Goal: Task Accomplishment & Management: Manage account settings

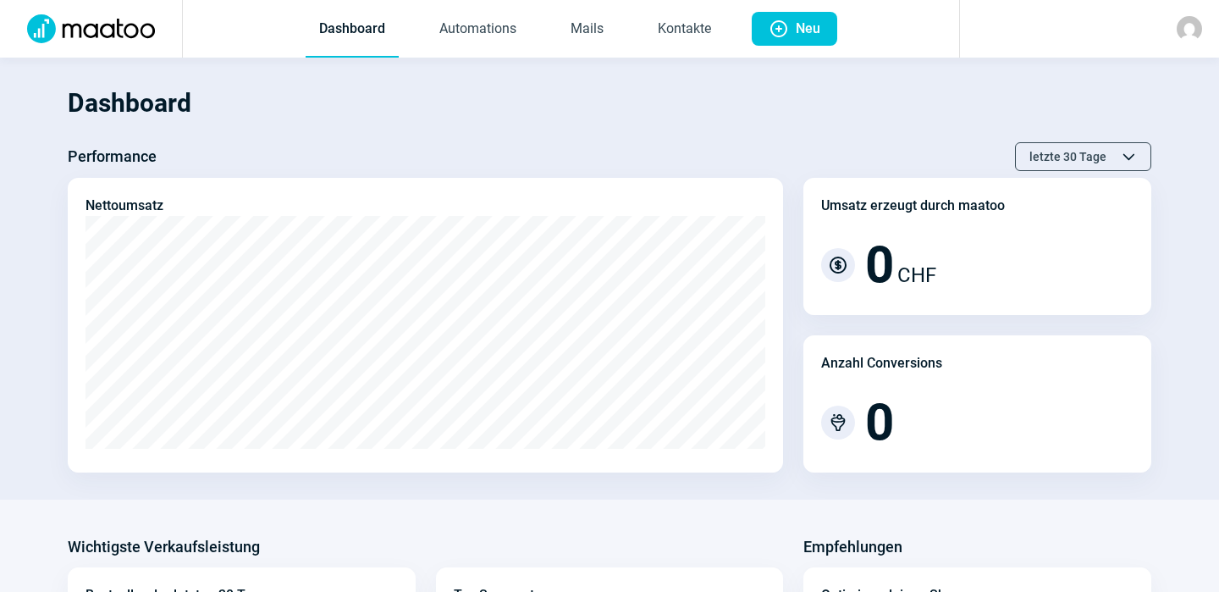
click at [1193, 25] on img at bounding box center [1189, 28] width 25 height 25
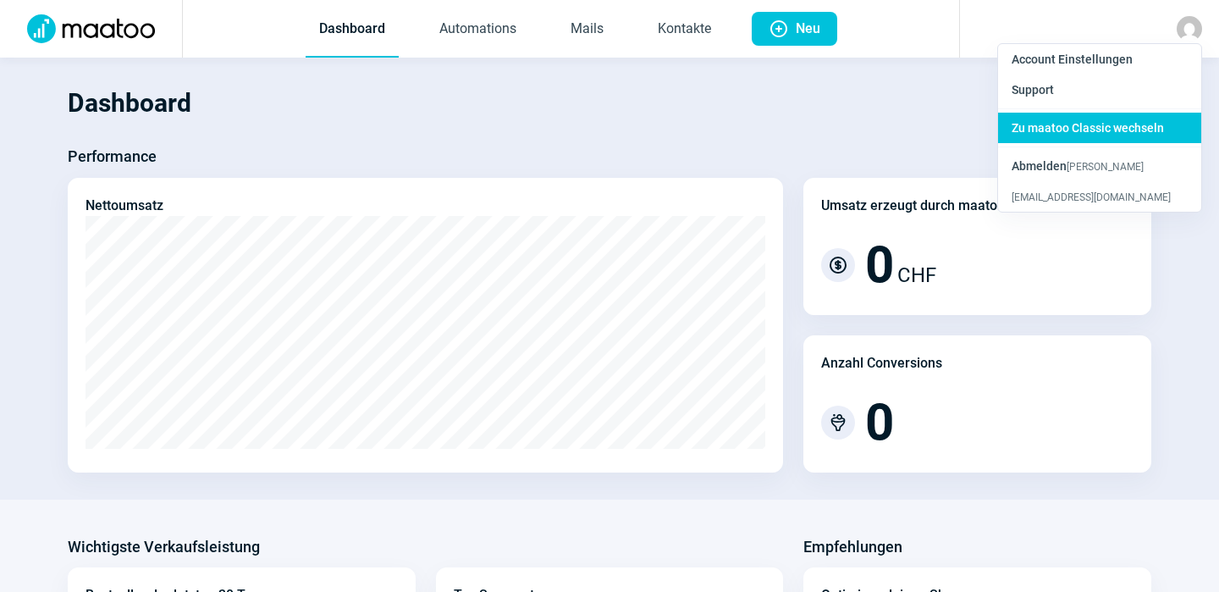
click at [1113, 129] on span "Zu maatoo Classic wechseln" at bounding box center [1088, 128] width 152 height 14
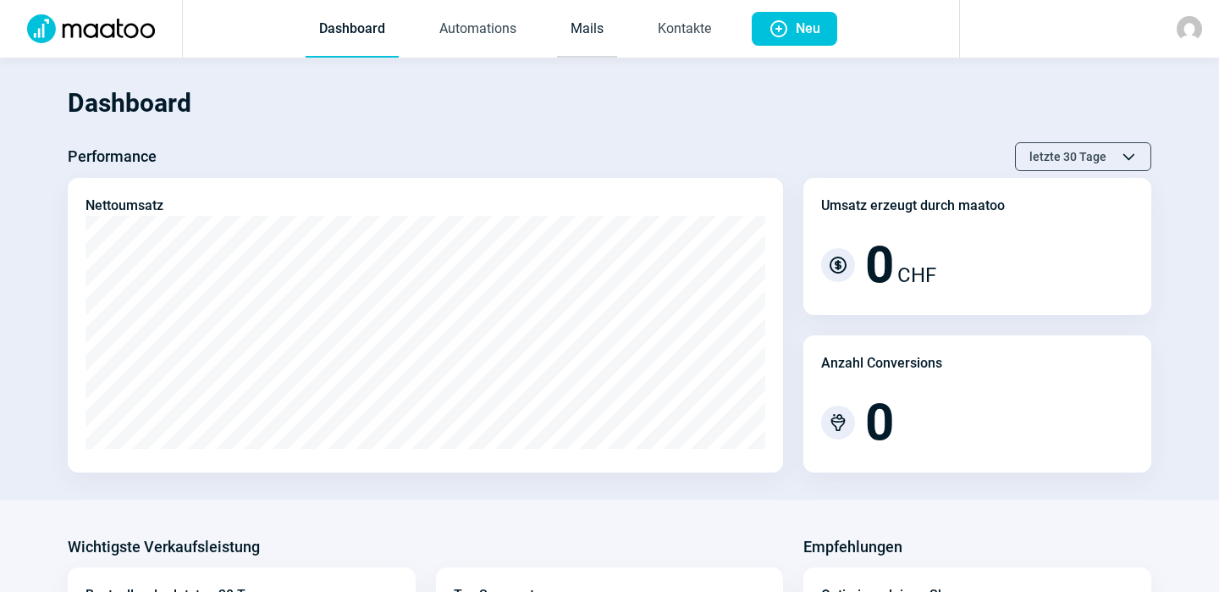
click at [588, 24] on link "Mails" at bounding box center [587, 30] width 60 height 56
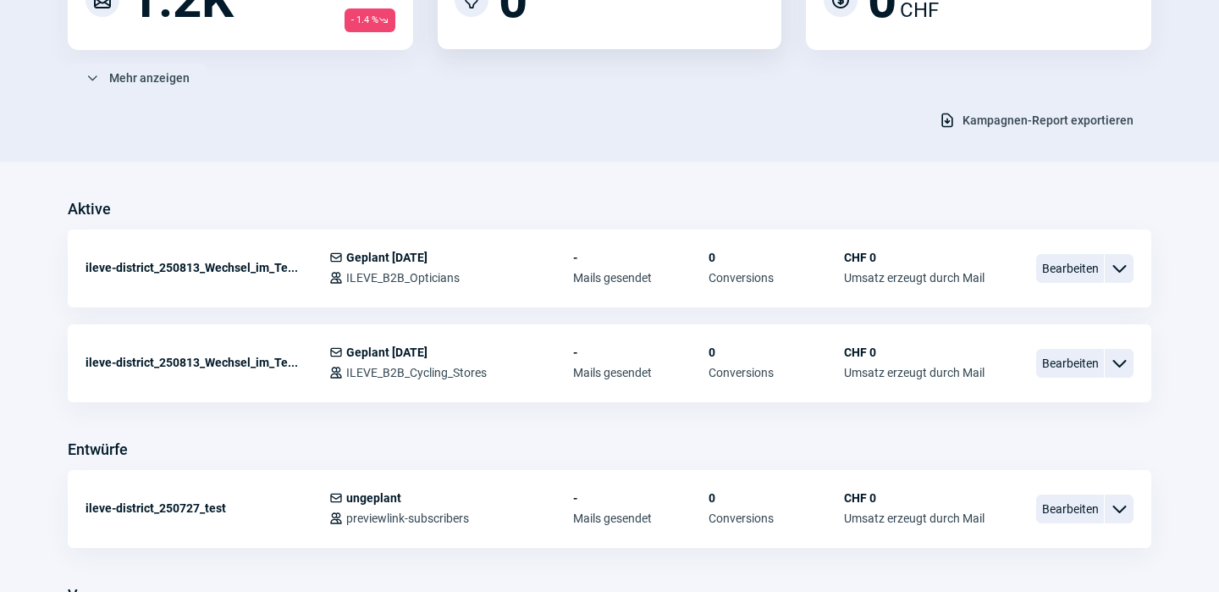
scroll to position [273, 0]
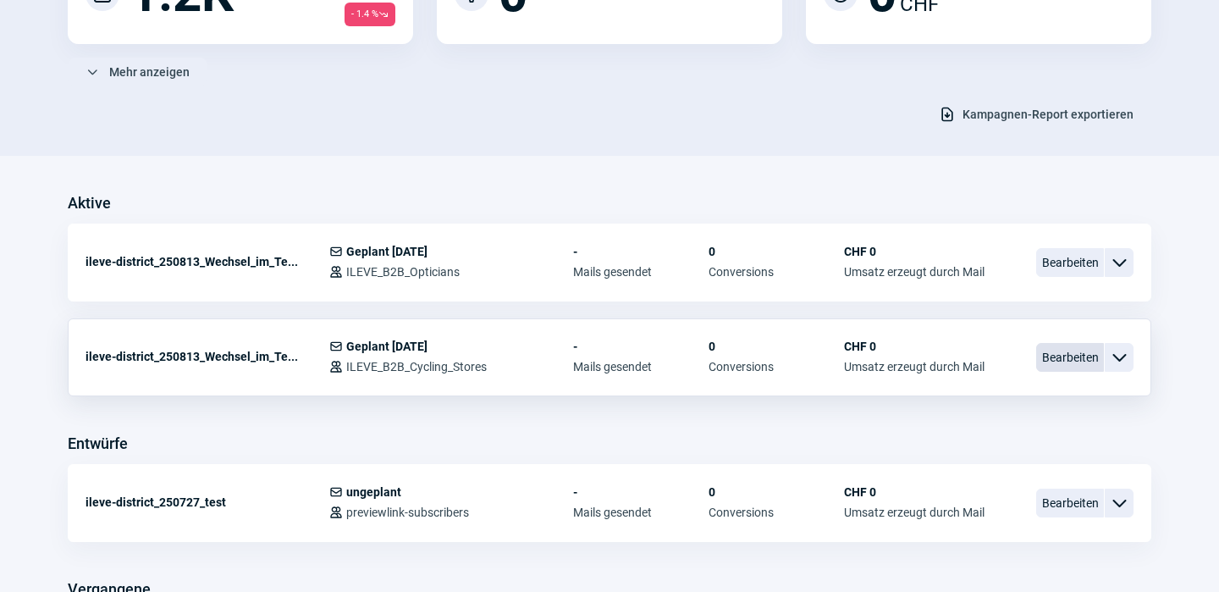
click at [1067, 352] on span "Bearbeiten" at bounding box center [1070, 357] width 68 height 29
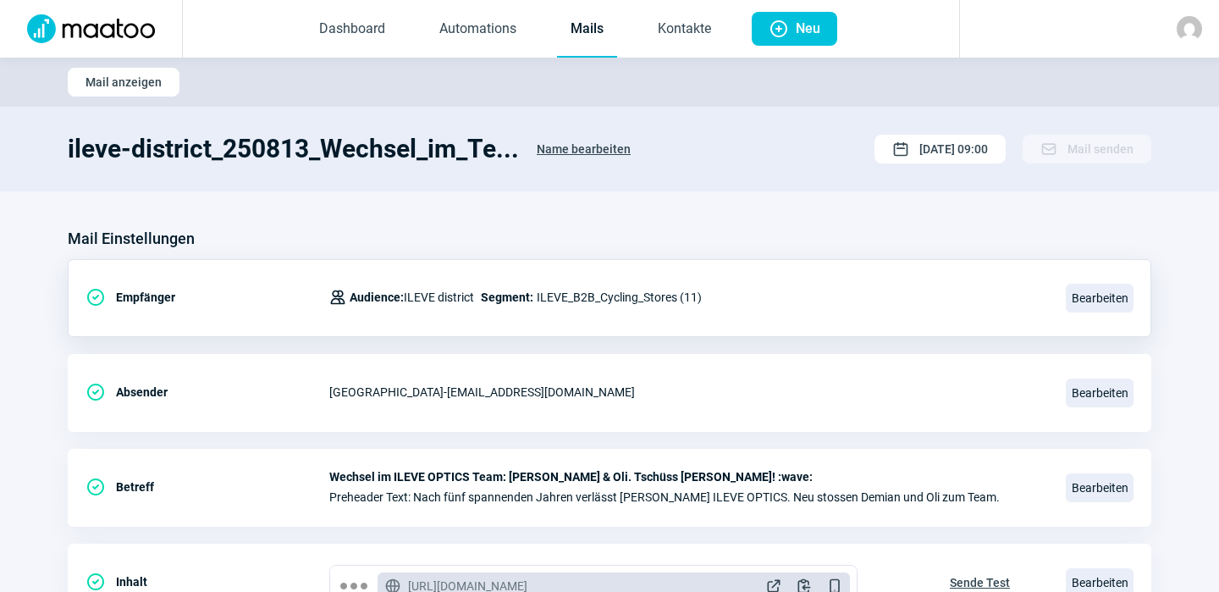
click at [695, 298] on div "Users icon Audience: ILEVE district Segment: ILEVE_B2B_Cycling_Stores (11)" at bounding box center [515, 297] width 373 height 34
click at [1107, 295] on span "Bearbeiten" at bounding box center [1100, 298] width 68 height 29
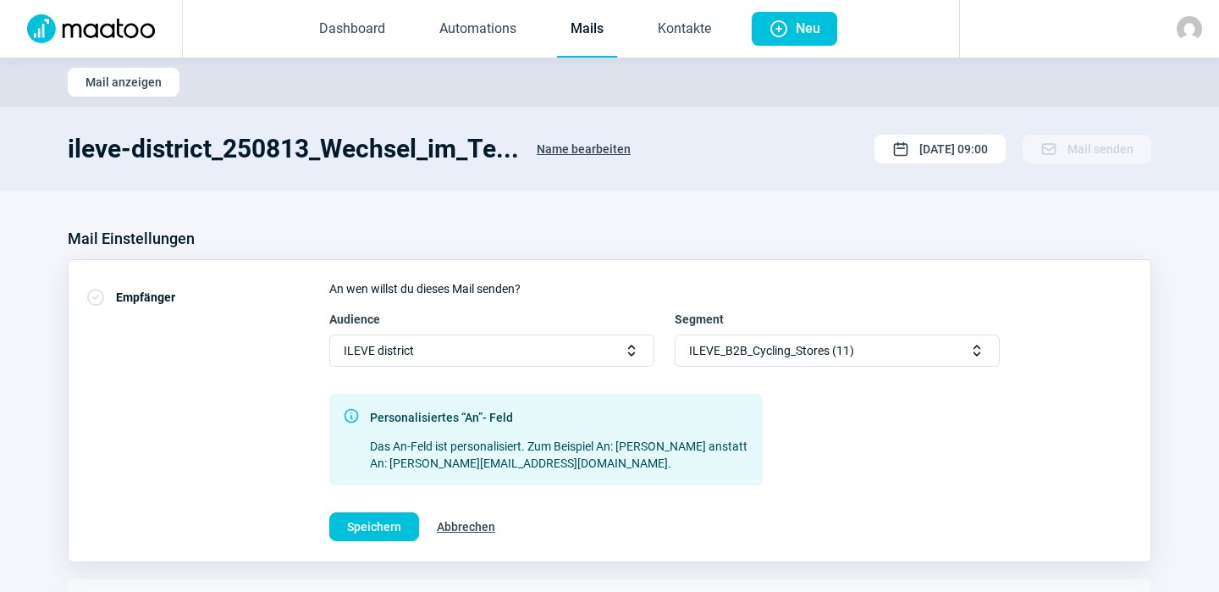
click at [974, 354] on span "Selector icon" at bounding box center [977, 350] width 17 height 17
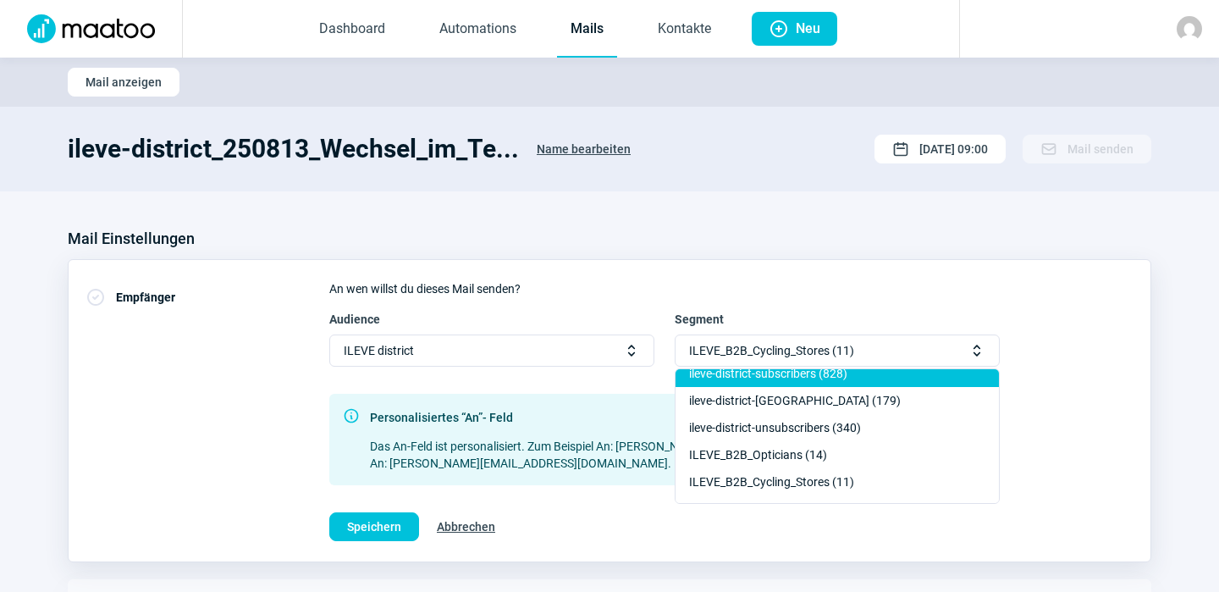
scroll to position [83, 0]
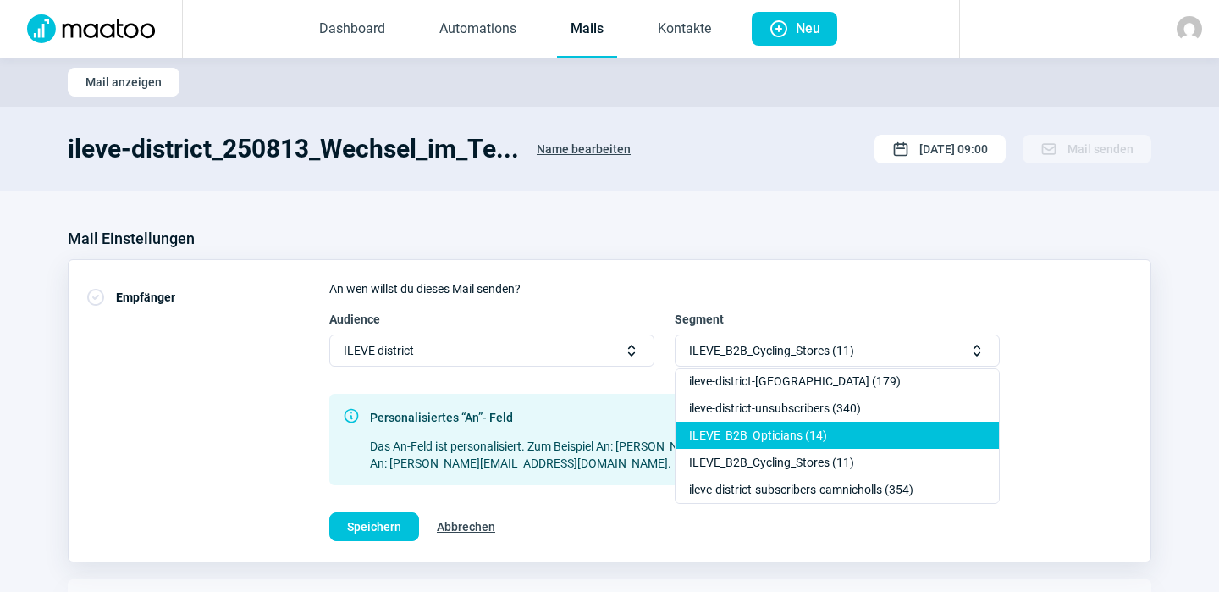
click at [805, 449] on div "ILEVE_B2B_Opticians (14)" at bounding box center [837, 462] width 323 height 27
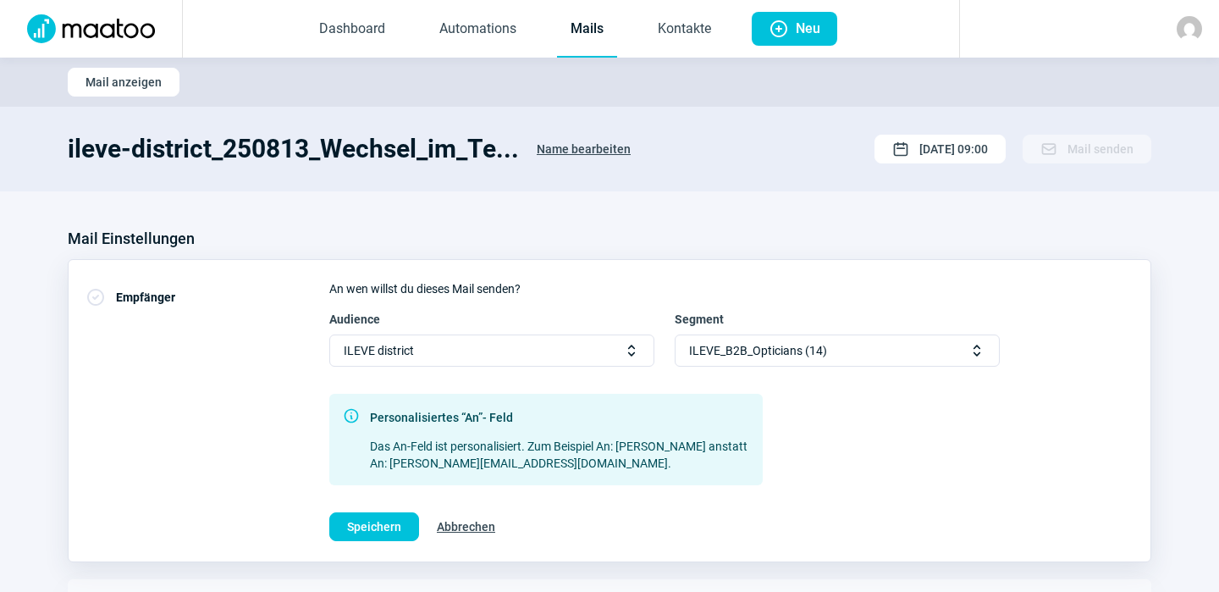
click at [978, 351] on span "Selector icon" at bounding box center [977, 350] width 17 height 17
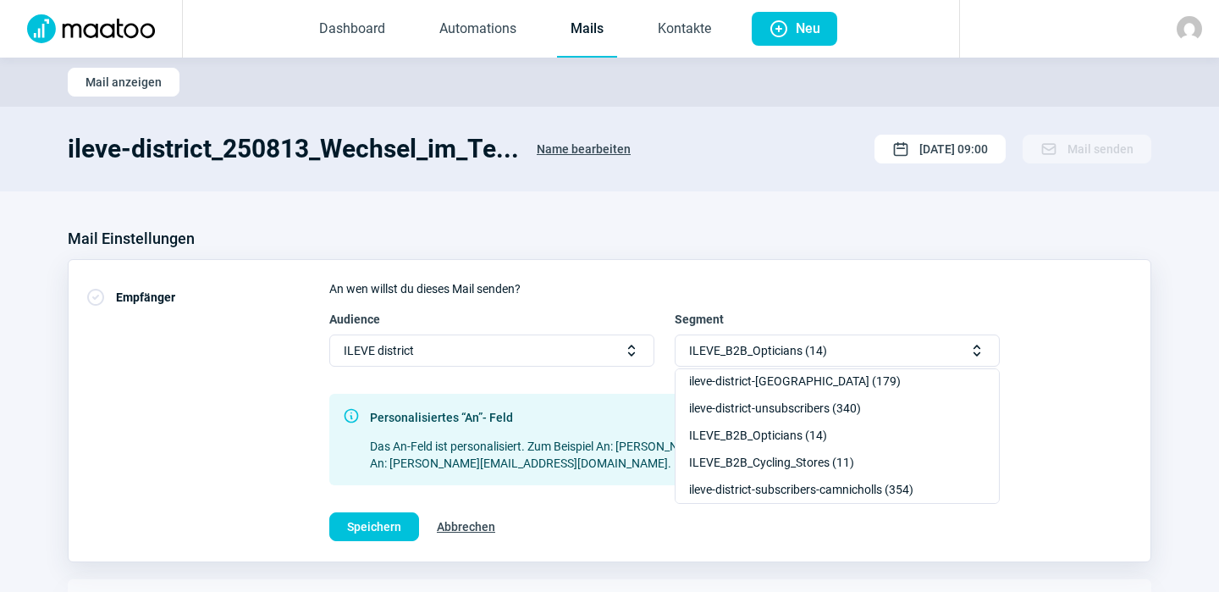
scroll to position [30, 0]
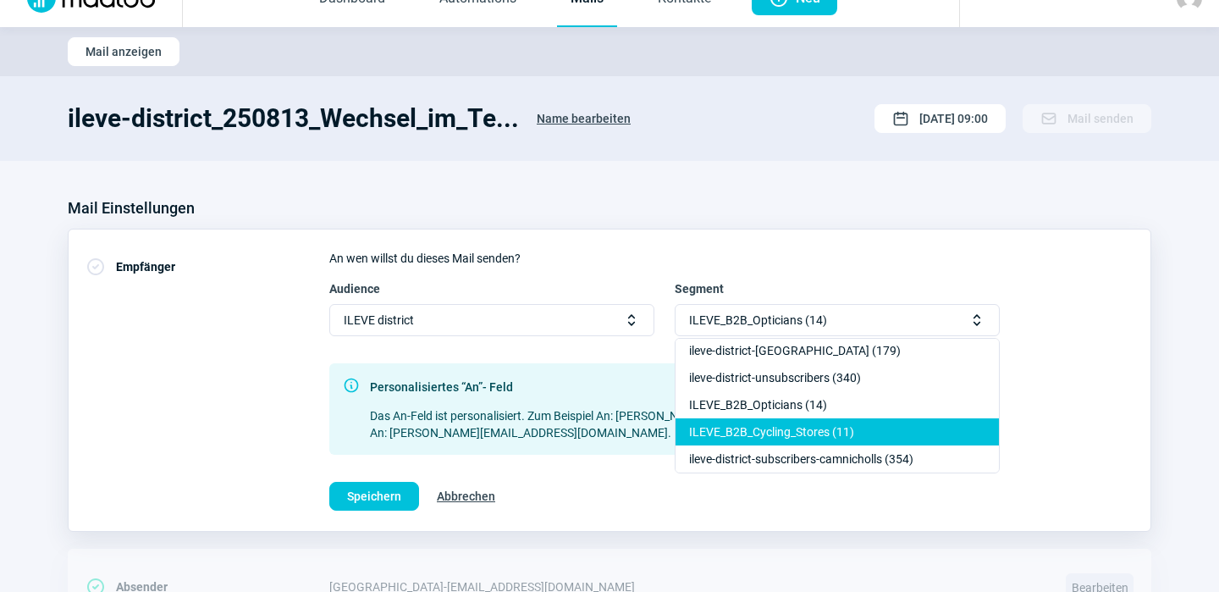
click at [815, 445] on div "ILEVE_B2B_Cycling_Stores (11)" at bounding box center [837, 458] width 323 height 27
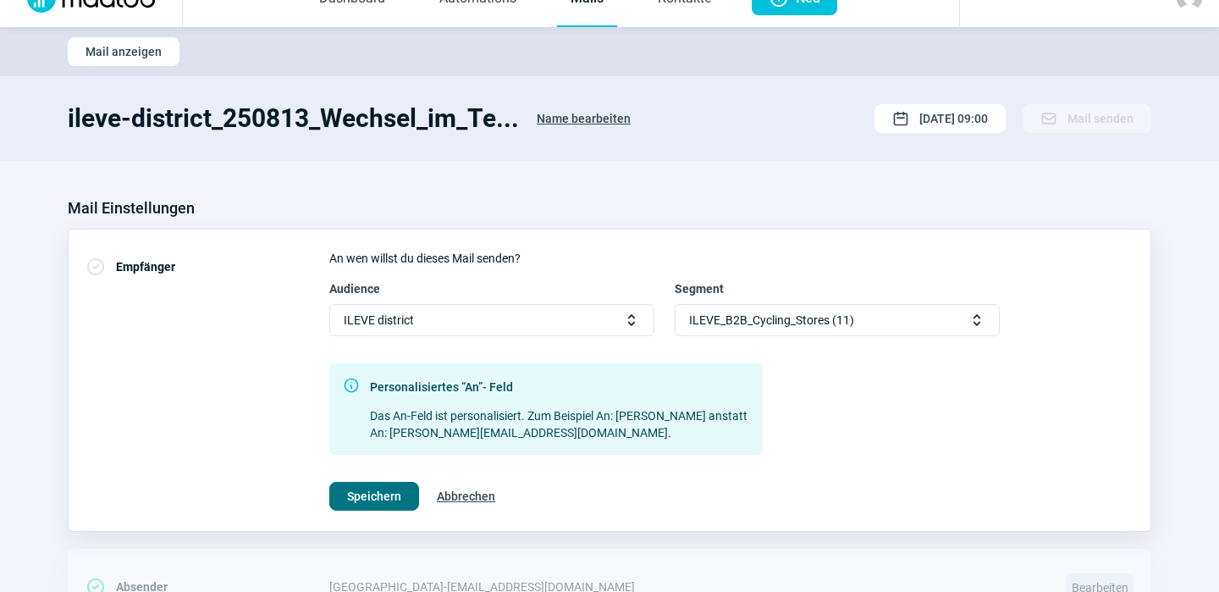
click at [376, 492] on span "Speichern" at bounding box center [374, 496] width 54 height 27
